Goal: Understand site structure: Grasp the organization and layout of the website

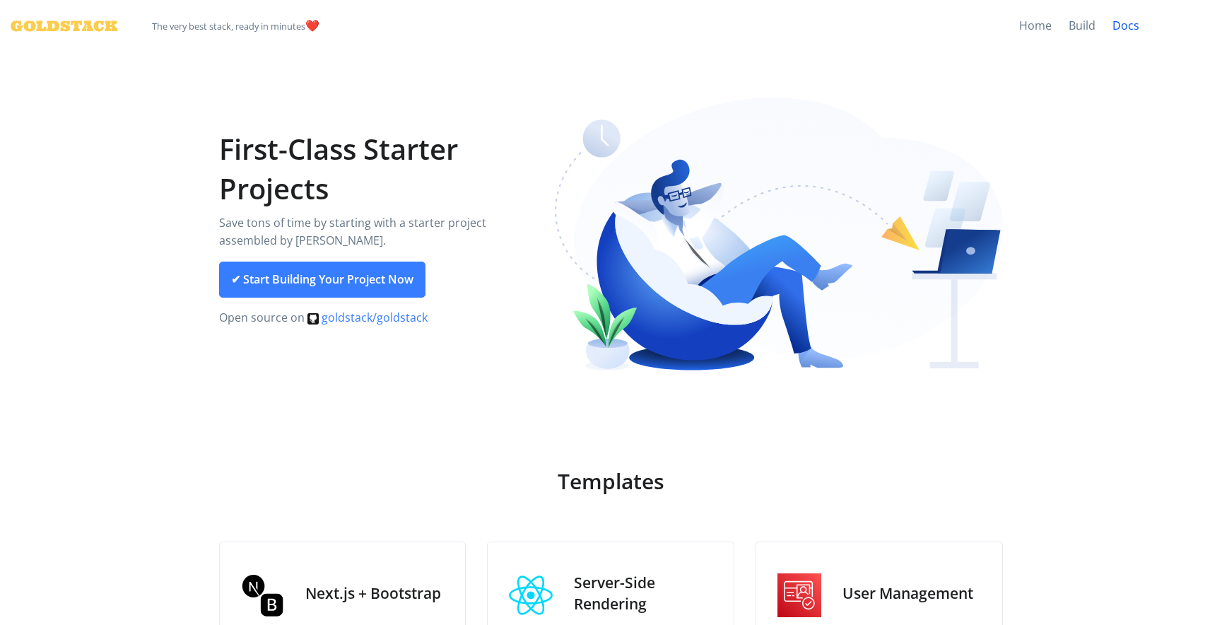
click at [1120, 28] on link "Docs" at bounding box center [1126, 26] width 44 height 52
click at [1089, 29] on link "Build" at bounding box center [1082, 26] width 44 height 52
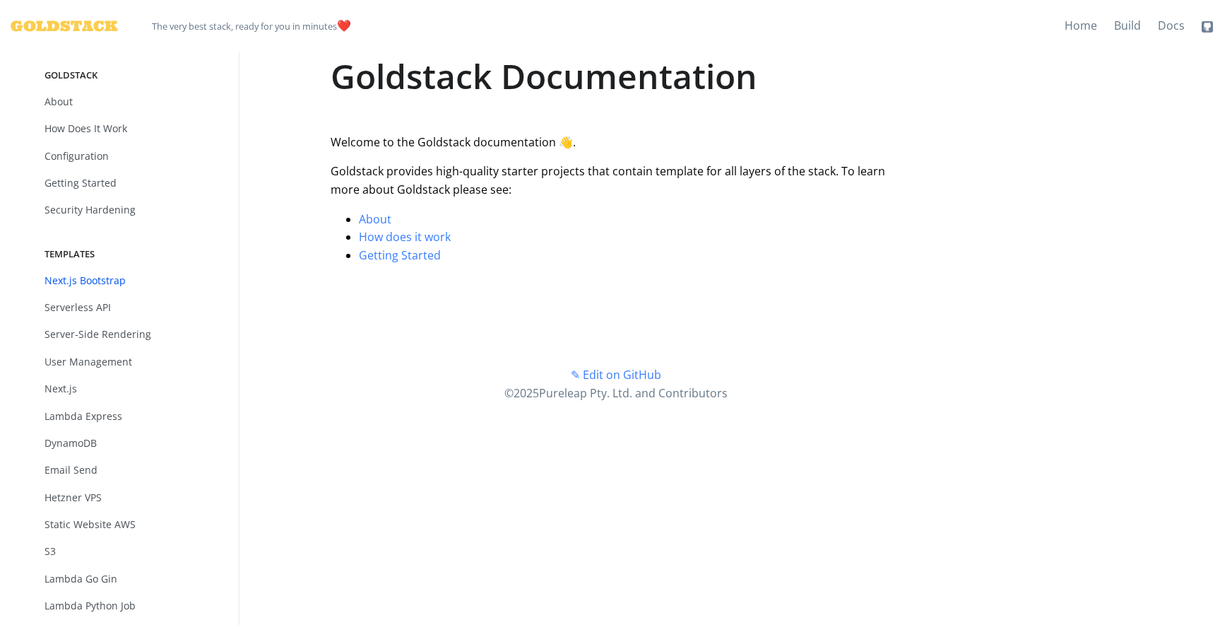
scroll to position [56, 0]
